Goal: Task Accomplishment & Management: Use online tool/utility

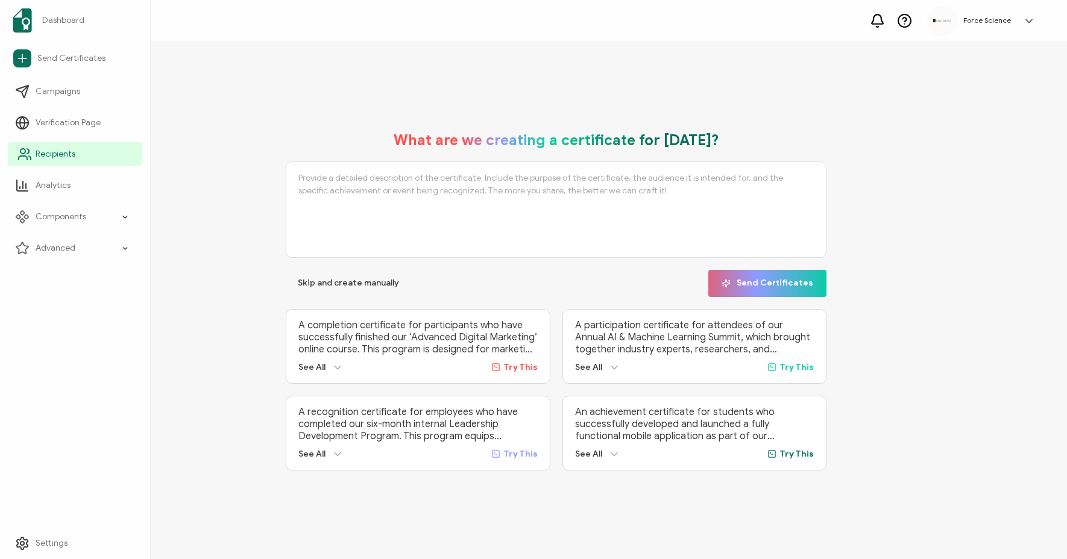
click at [63, 151] on span "Recipients" at bounding box center [56, 154] width 40 height 12
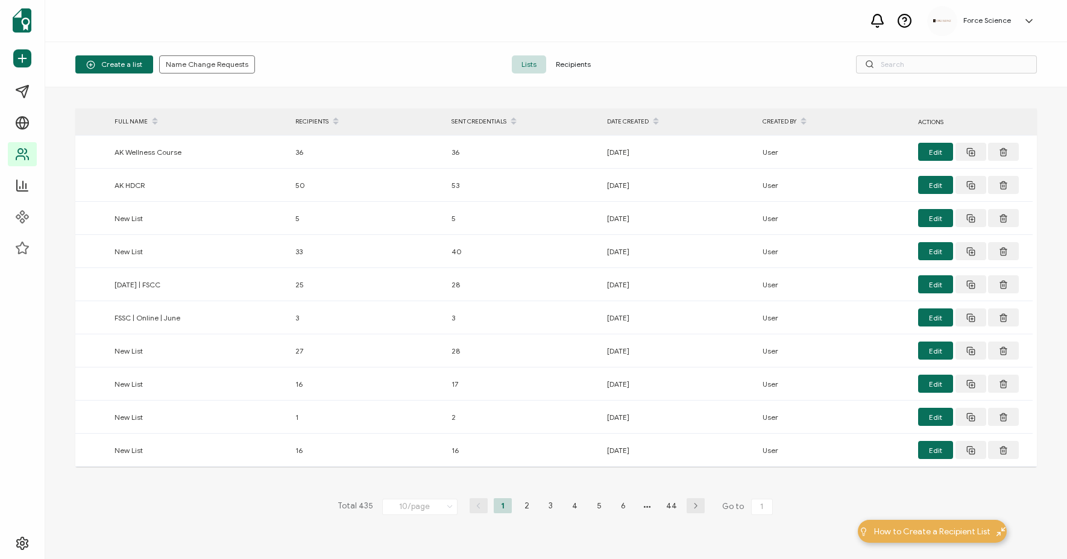
click at [576, 59] on span "Recipients" at bounding box center [573, 64] width 54 height 18
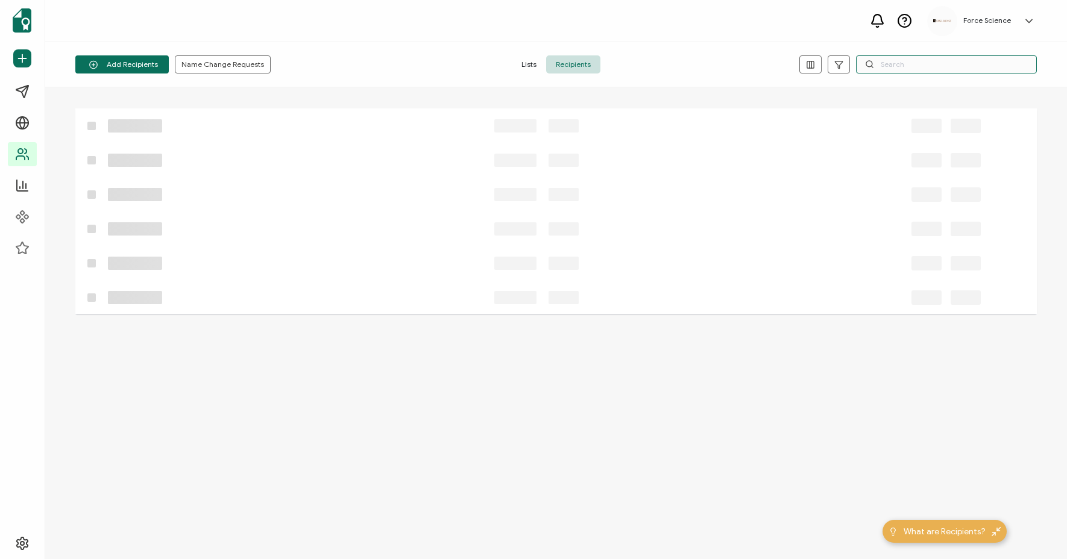
click at [891, 66] on input "text" at bounding box center [946, 64] width 181 height 18
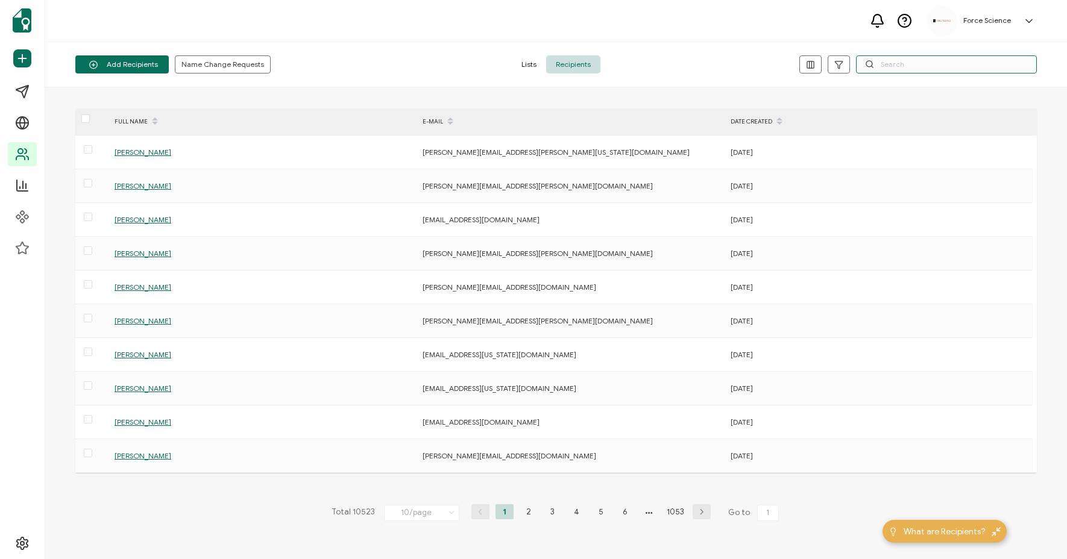
paste input "[EMAIL_ADDRESS][DOMAIN_NAME]"
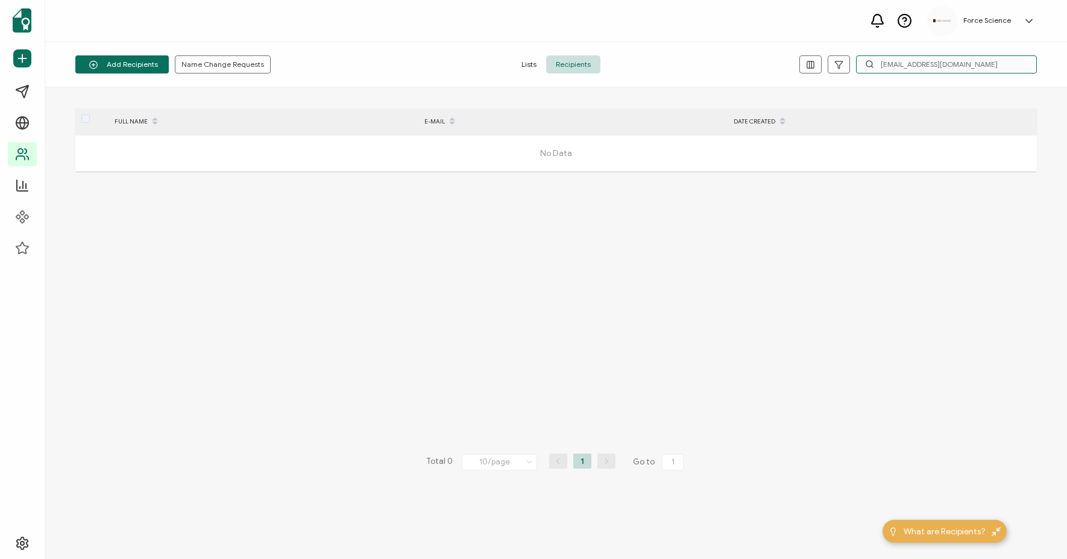
type input "[EMAIL_ADDRESS][DOMAIN_NAME]"
